Goal: Transaction & Acquisition: Purchase product/service

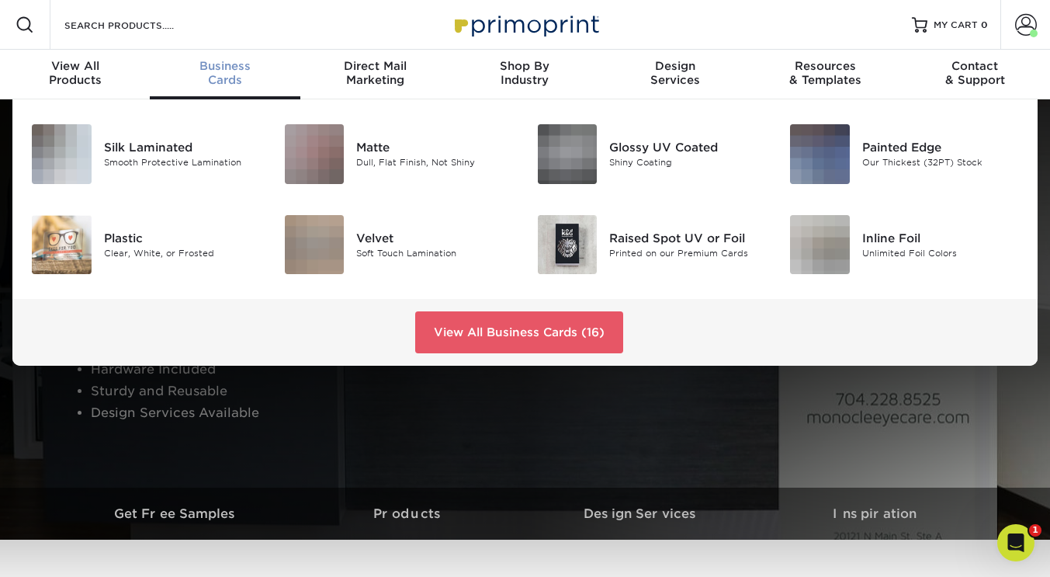
click at [218, 78] on div "Business Cards" at bounding box center [225, 73] width 150 height 28
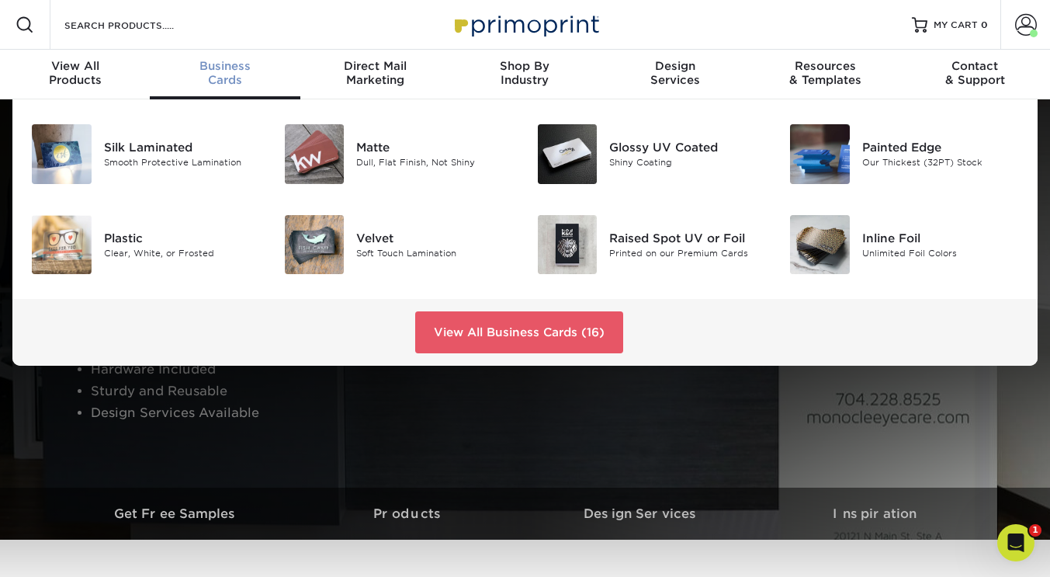
click at [686, 149] on div "Glossy UV Coated" at bounding box center [687, 147] width 157 height 17
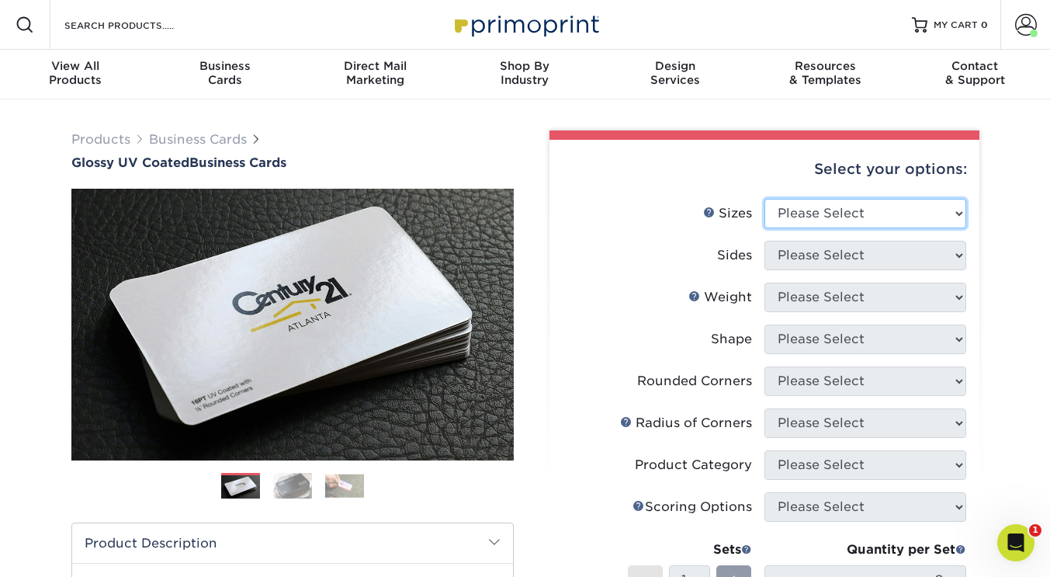
click at [958, 212] on select "Please Select 1.5" x 3.5" - Mini 1.75" x 3.5" - Mini 2" x 2" - Square 2" x 3" -…" at bounding box center [865, 213] width 202 height 29
select select "2.00x3.50"
click at [764, 199] on select "Please Select 1.5" x 3.5" - Mini 1.75" x 3.5" - Mini 2" x 2" - Square 2" x 3" -…" at bounding box center [865, 213] width 202 height 29
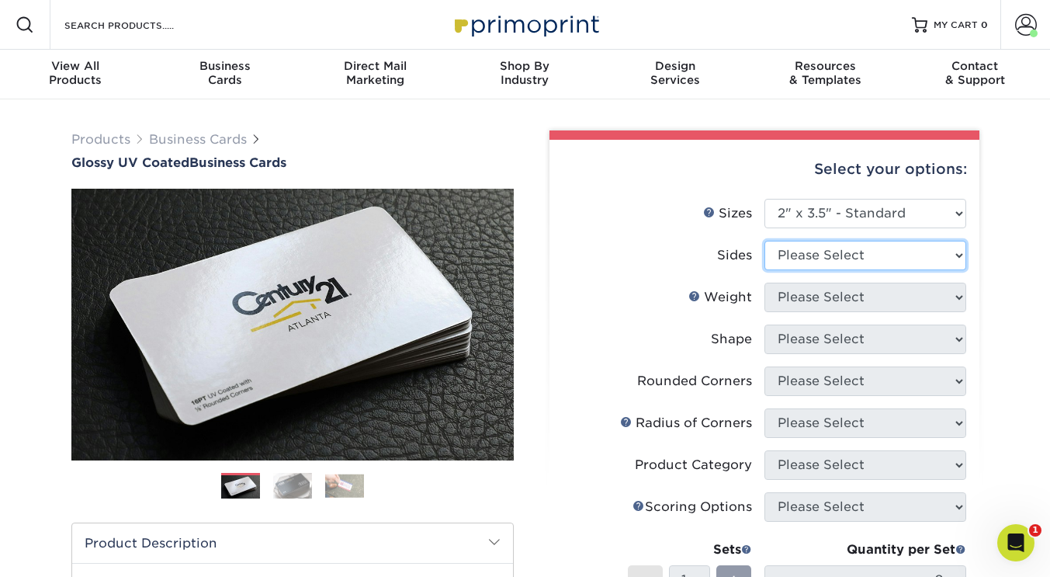
click at [937, 254] on select "Please Select Print Both Sides Print Front Only" at bounding box center [865, 255] width 202 height 29
select select "32d3c223-f82c-492b-b915-ba065a00862f"
click at [764, 241] on select "Please Select Print Both Sides Print Front Only" at bounding box center [865, 255] width 202 height 29
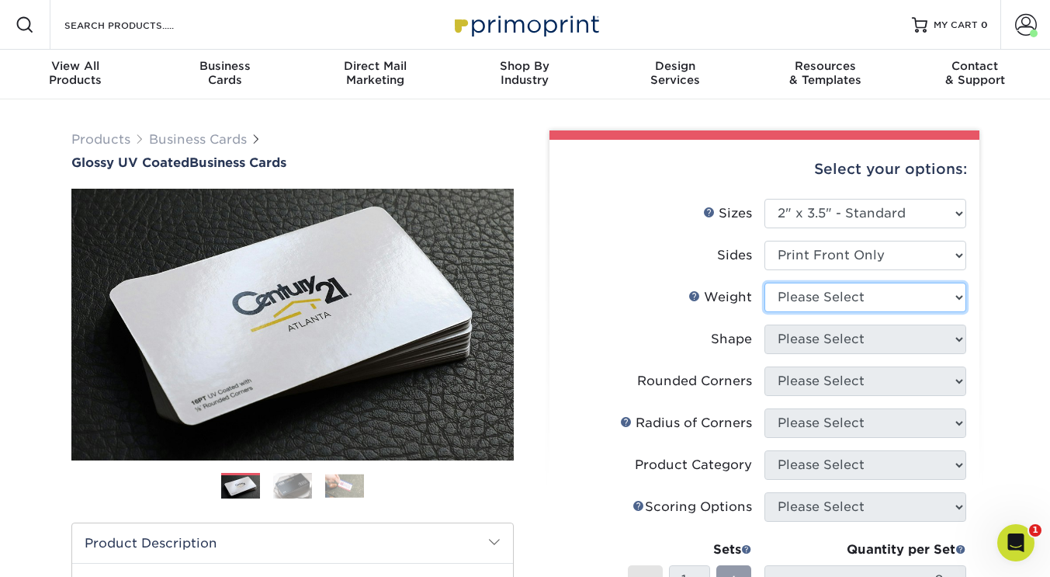
click at [842, 293] on select "Please Select 16PT 14PT" at bounding box center [865, 296] width 202 height 29
select select "16PT"
click at [764, 282] on select "Please Select 16PT 14PT" at bounding box center [865, 296] width 202 height 29
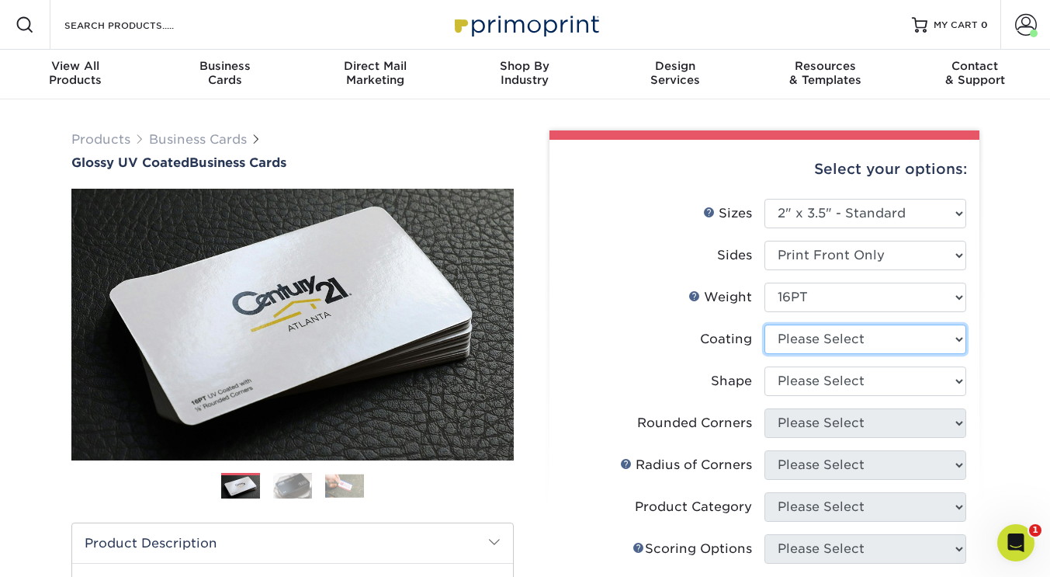
click at [915, 341] on select at bounding box center [865, 338] width 202 height 29
select select "1e8116af-acfc-44b1-83dc-8181aa338834"
click at [764, 324] on select at bounding box center [865, 338] width 202 height 29
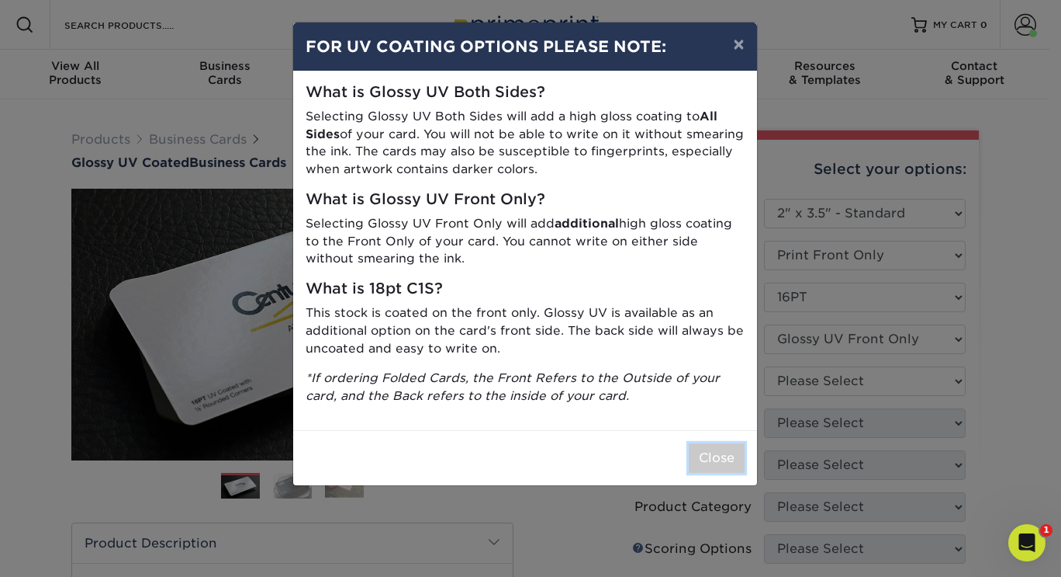
click at [708, 462] on button "Close" at bounding box center [717, 457] width 56 height 29
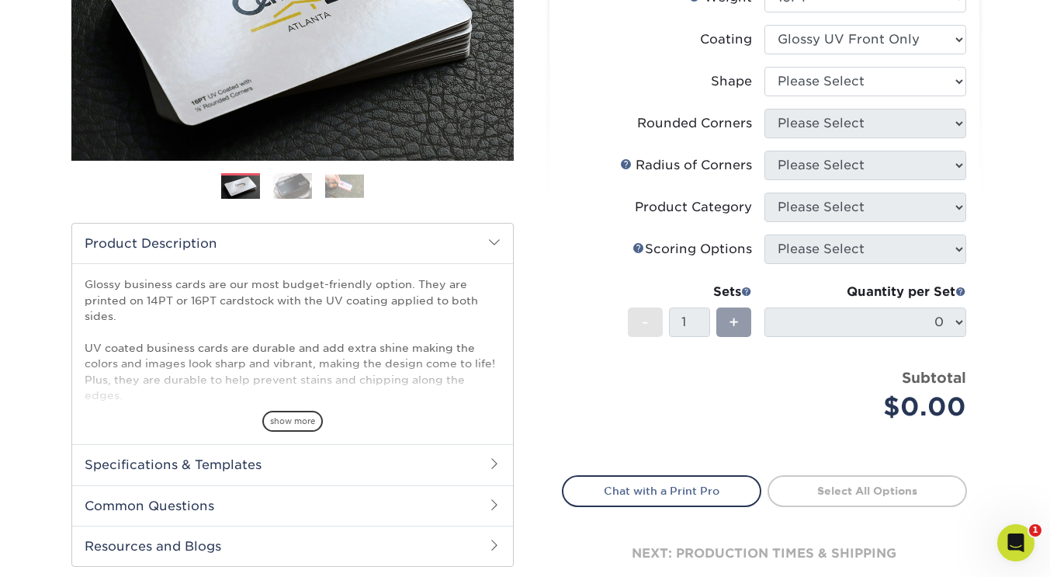
scroll to position [301, 0]
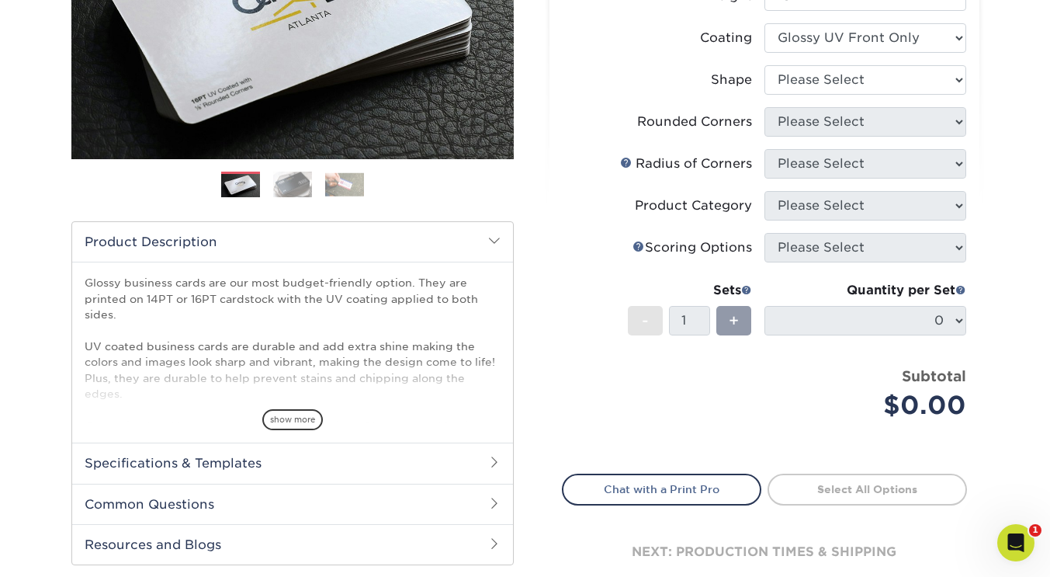
drag, startPoint x: 975, startPoint y: 245, endPoint x: 919, endPoint y: 92, distance: 163.5
click at [919, 92] on div "Products Business Cards Glossy UV Coated Business Cards Previous Next" at bounding box center [525, 226] width 1050 height 856
click at [942, 46] on select at bounding box center [865, 37] width 202 height 29
click at [988, 33] on div "Select your options: Sizes Help Sizes Please Select 1.5" x 3.5" - Mini -" at bounding box center [758, 219] width 466 height 781
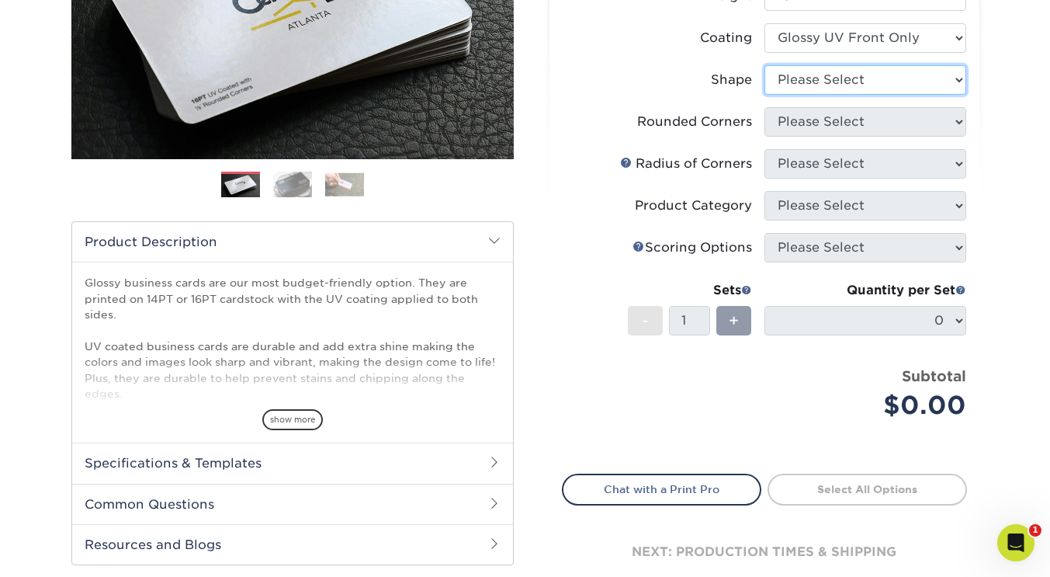
click at [933, 71] on select "Please Select Standard" at bounding box center [865, 79] width 202 height 29
click at [764, 65] on select "Please Select Standard" at bounding box center [865, 79] width 202 height 29
select select "standard"
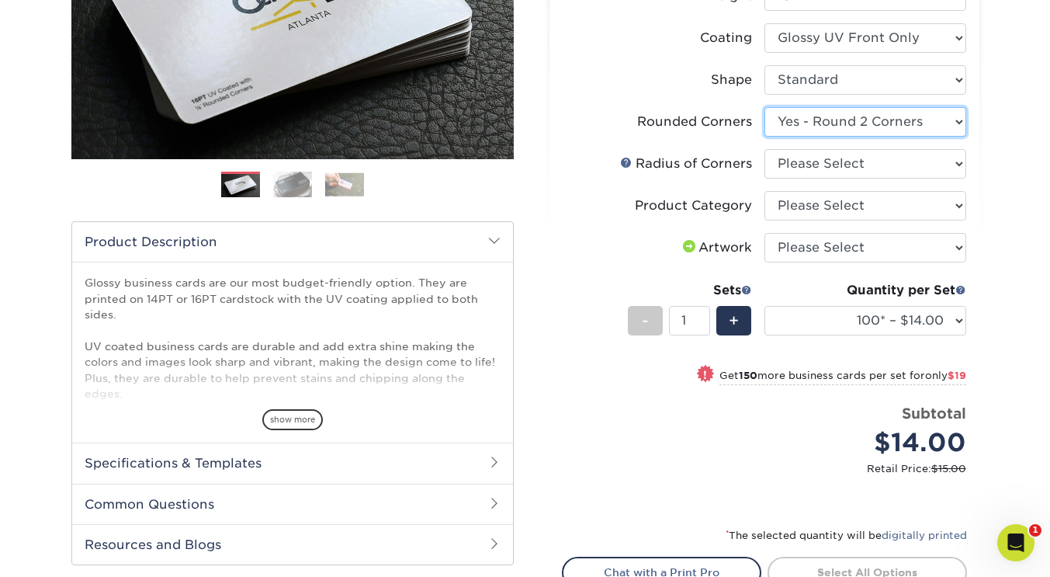
select select "7672df9e-0e0a-464d-8e1f-920c575e4da3"
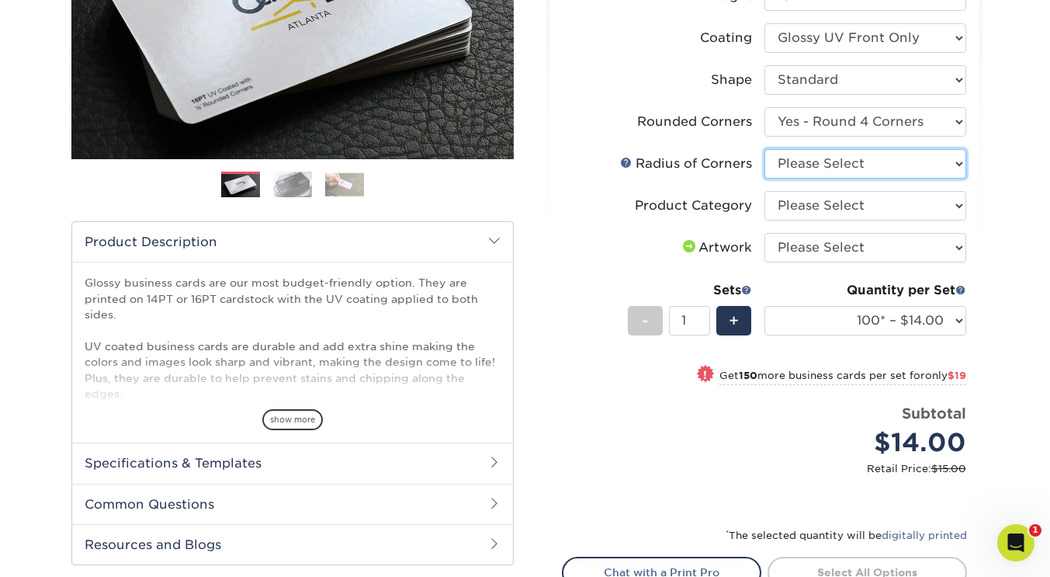
select select "589680c7-ee9a-431b-9d12-d7aeb1386a97"
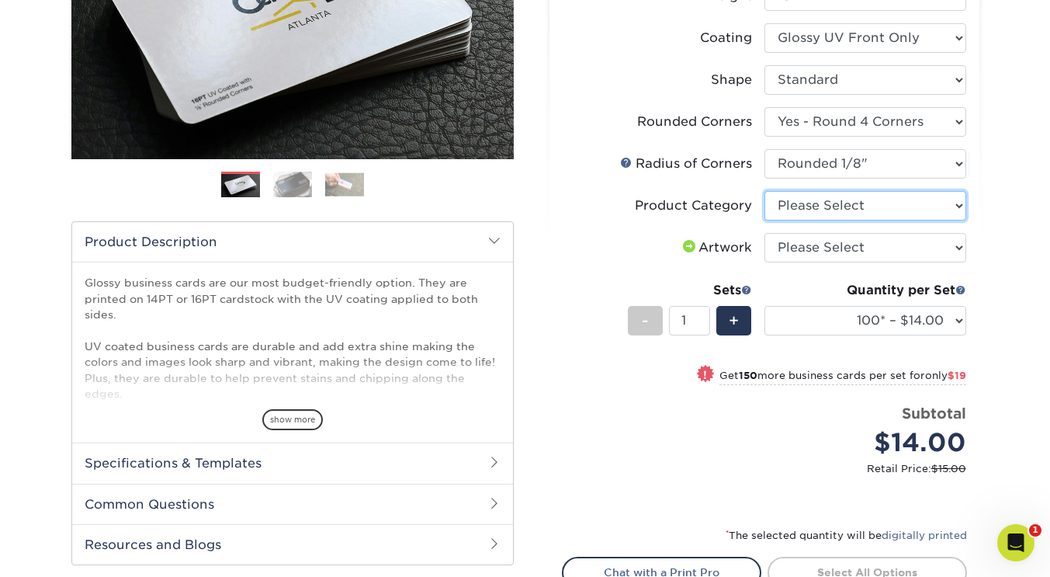
select select "3b5148f1-0588-4f88-a218-97bcfdce65c1"
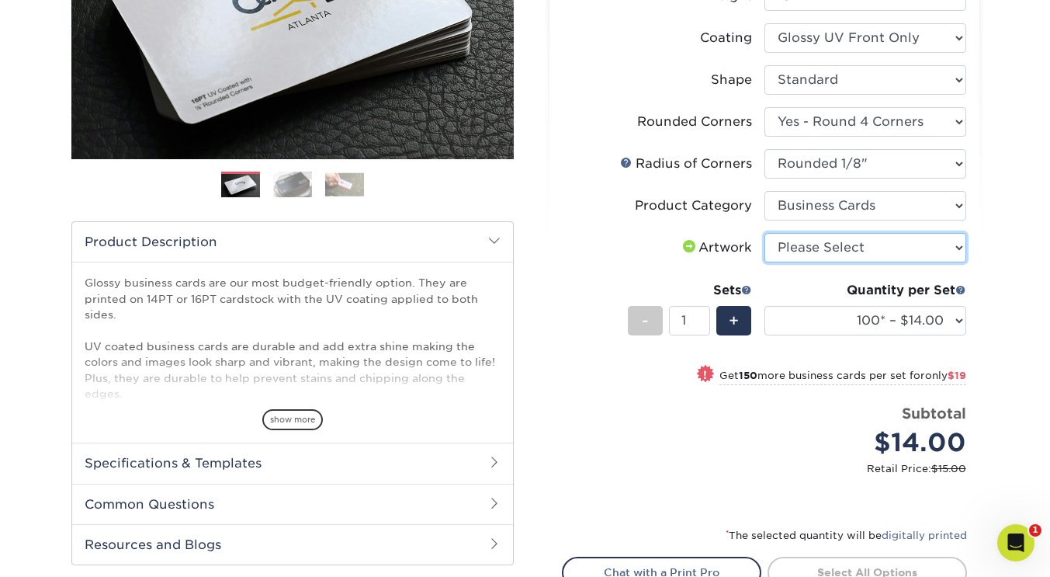
select select "upload"
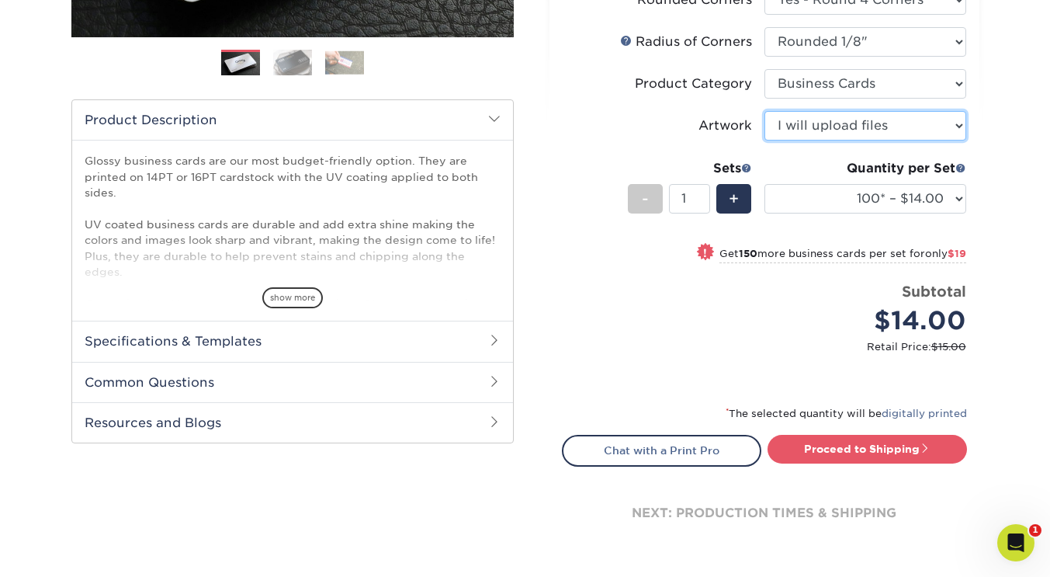
scroll to position [448, 0]
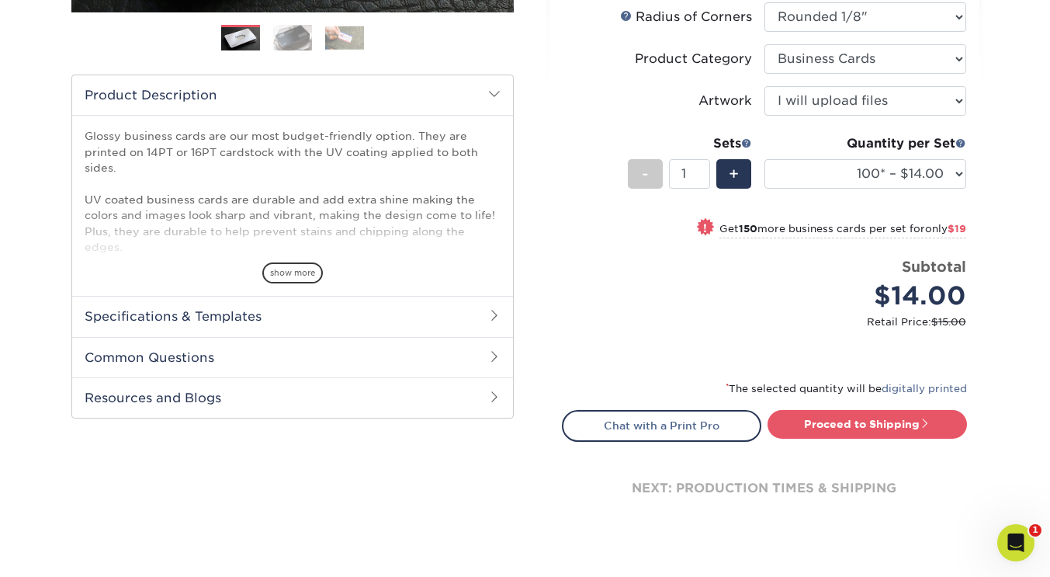
click at [926, 422] on span at bounding box center [924, 422] width 11 height 11
type input "Set 1"
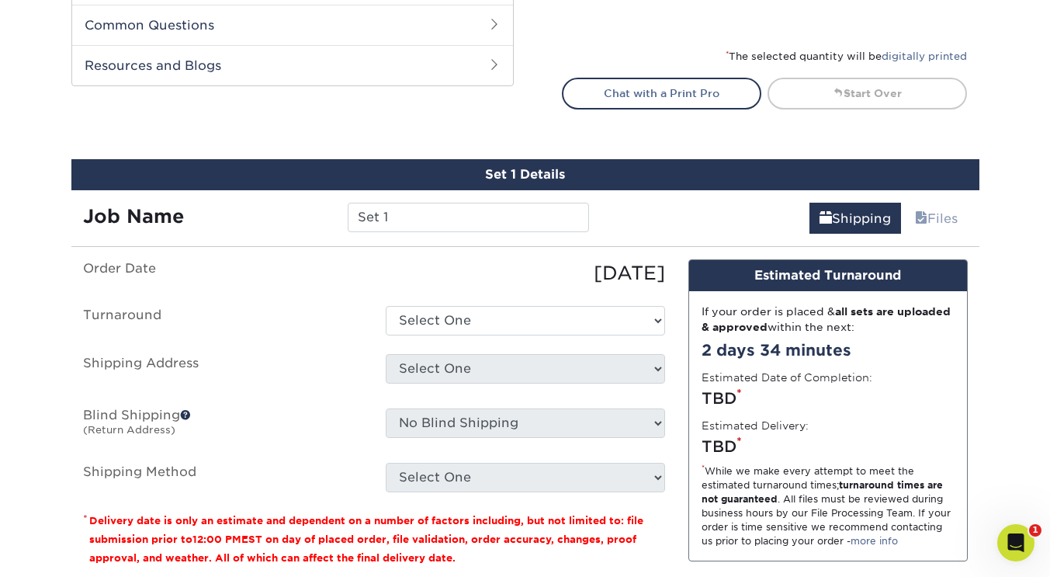
scroll to position [899, 0]
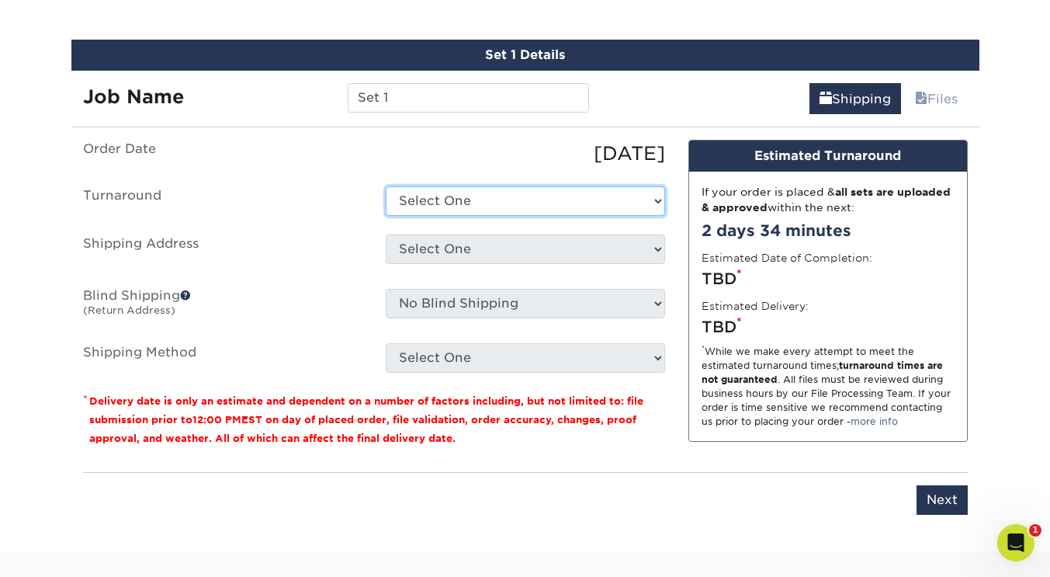
click at [634, 190] on select "Select One 2-4 Business Days 2 Day Next Business Day" at bounding box center [525, 200] width 279 height 29
select select "a3326b27-ff21-4a0a-b6f7-0ca8ed74fdcc"
click at [386, 186] on select "Select One 2-4 Business Days 2 Day Next Business Day" at bounding box center [525, 200] width 279 height 29
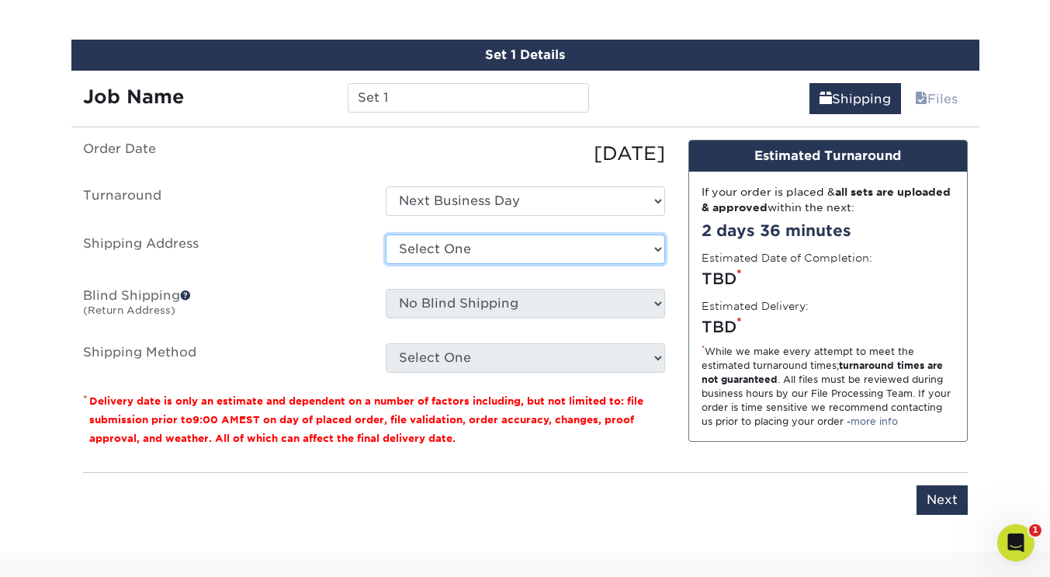
click at [573, 257] on select "Select One AMIR TRENDZ Ms. Snardy + Add New Address" at bounding box center [525, 248] width 279 height 29
select select "285803"
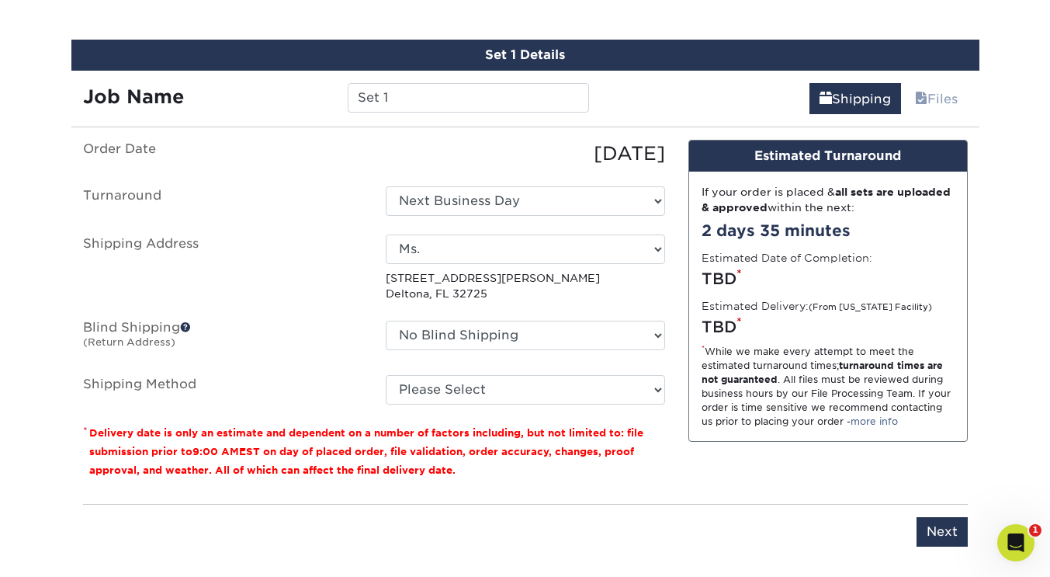
drag, startPoint x: 556, startPoint y: 311, endPoint x: 612, endPoint y: 327, distance: 58.0
click at [612, 327] on ul "Order Date 09/13/2025 Turnaround Select One 2-4 Business Days 2 Day Next Busine…" at bounding box center [374, 272] width 582 height 265
click at [616, 331] on select "No Blind Shipping AMIR TRENDZ Ms. Snardy + Add New Address" at bounding box center [525, 334] width 279 height 29
click at [700, 508] on div "Please enter job name and select desired turnaround time, shipping address and …" at bounding box center [525, 525] width 885 height 43
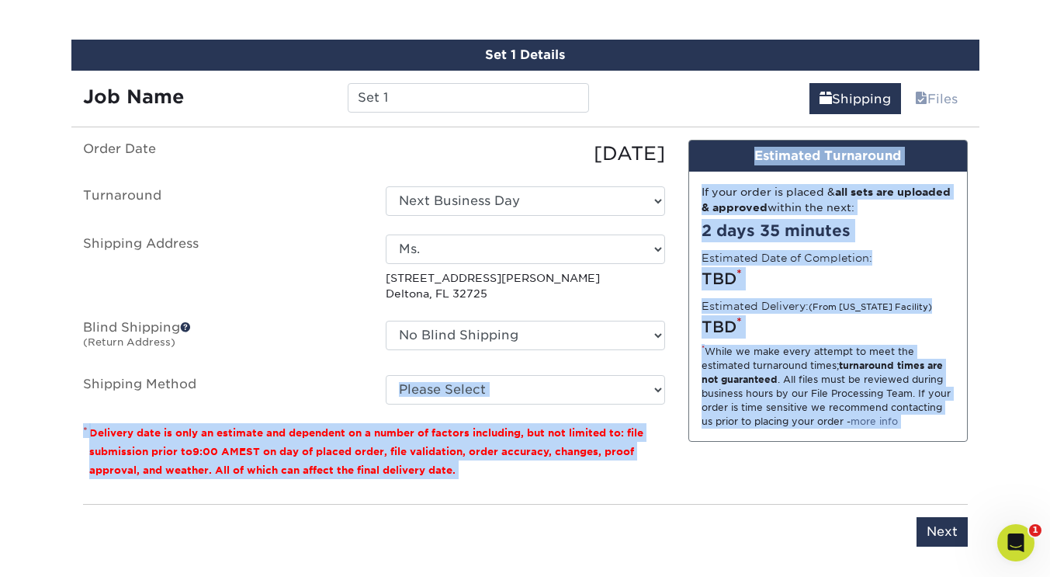
drag, startPoint x: 684, startPoint y: 490, endPoint x: 618, endPoint y: 390, distance: 120.5
click at [618, 390] on div "You've choosen mailing services! If you have a csv address list please upload i…" at bounding box center [525, 352] width 885 height 425
click at [618, 390] on select "Please Select Ground Shipping (+$7.84) 3 Day Shipping Service (+$20.06) 2 Day A…" at bounding box center [525, 389] width 279 height 29
select select "03"
click at [386, 375] on select "Please Select Ground Shipping (+$7.84) 3 Day Shipping Service (+$20.06) 2 Day A…" at bounding box center [525, 389] width 279 height 29
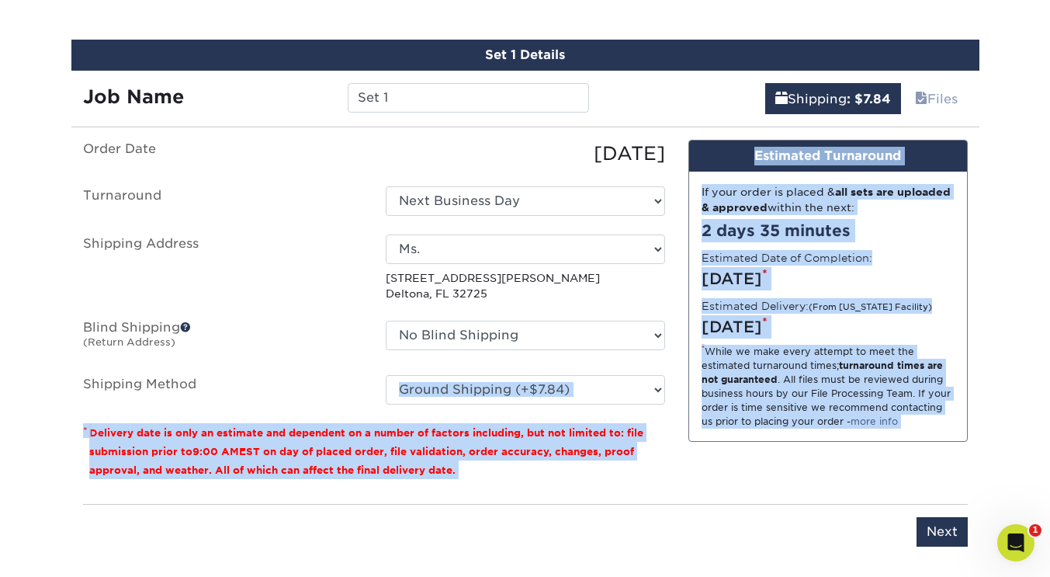
click at [767, 390] on div "* While we make every attempt to meet the estimated turnaround times; turnaroun…" at bounding box center [827, 387] width 253 height 84
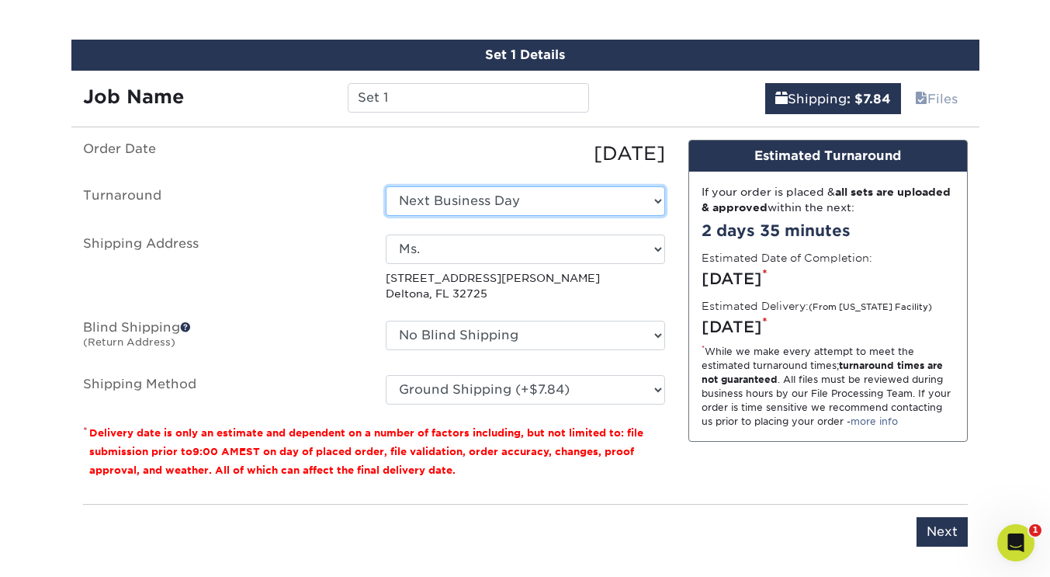
click at [612, 202] on select "Select One 2-4 Business Days 2 Day Next Business Day" at bounding box center [525, 200] width 279 height 29
click at [942, 525] on input "Next" at bounding box center [941, 531] width 51 height 29
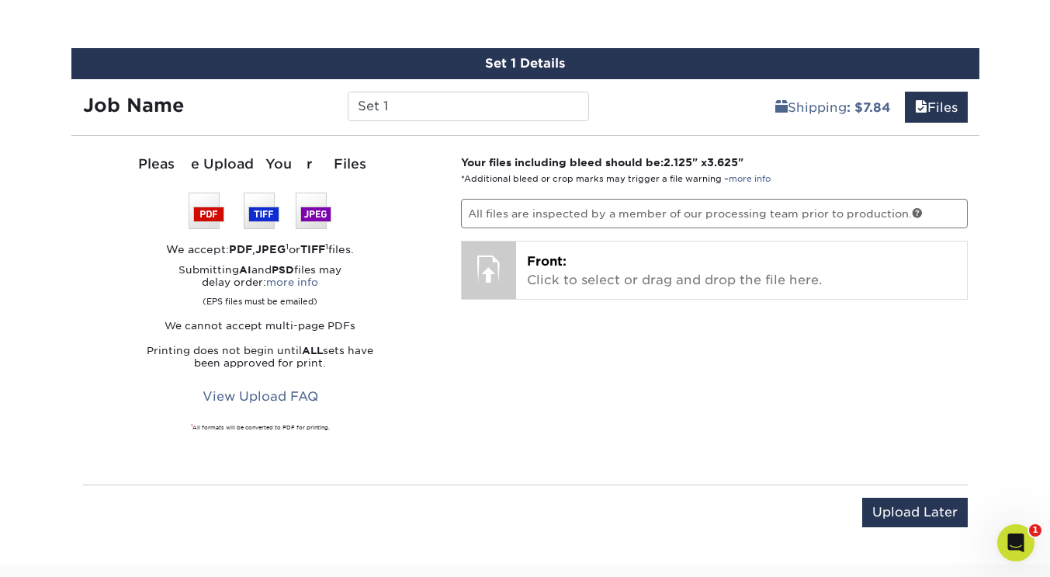
scroll to position [883, 0]
